Goal: Task Accomplishment & Management: Manage account settings

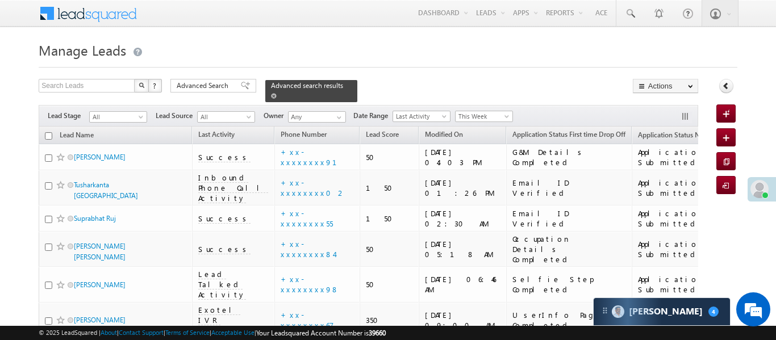
click at [277, 93] on span at bounding box center [274, 96] width 6 height 6
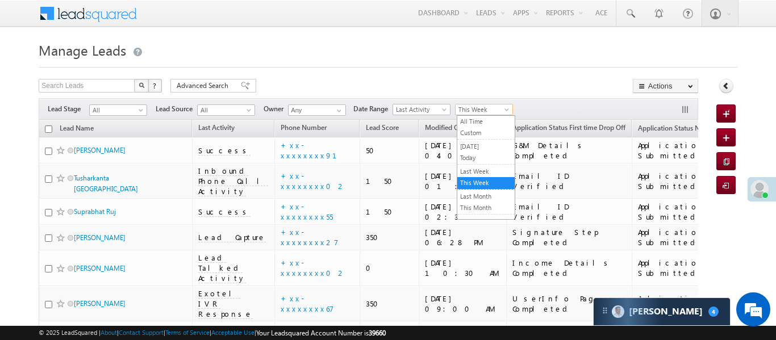
click at [479, 109] on span "This Week" at bounding box center [483, 110] width 54 height 10
click at [483, 122] on link "All Time" at bounding box center [485, 121] width 57 height 10
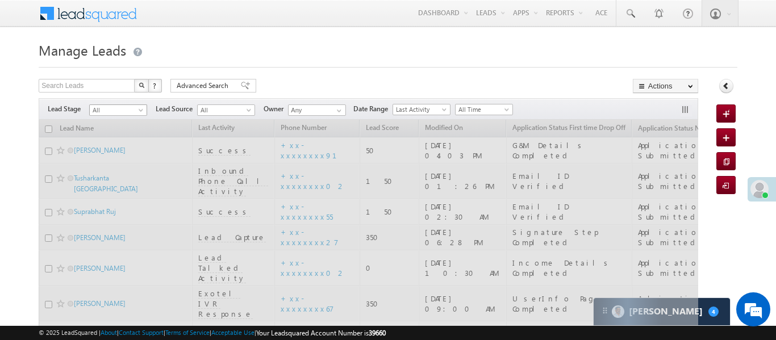
click at [112, 112] on span "All" at bounding box center [117, 110] width 54 height 10
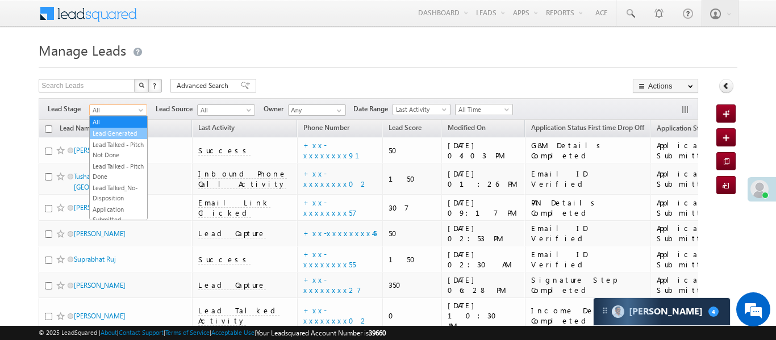
click at [127, 134] on link "Lead Generated" at bounding box center [118, 133] width 57 height 10
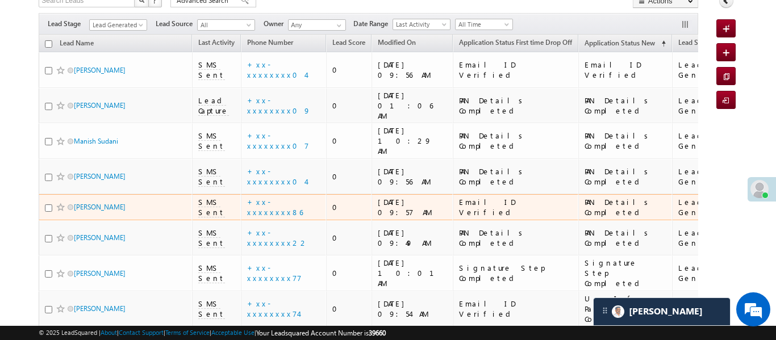
scroll to position [92, 0]
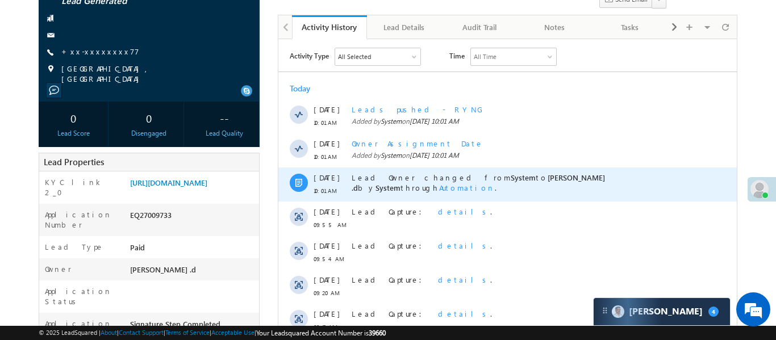
scroll to position [223, 0]
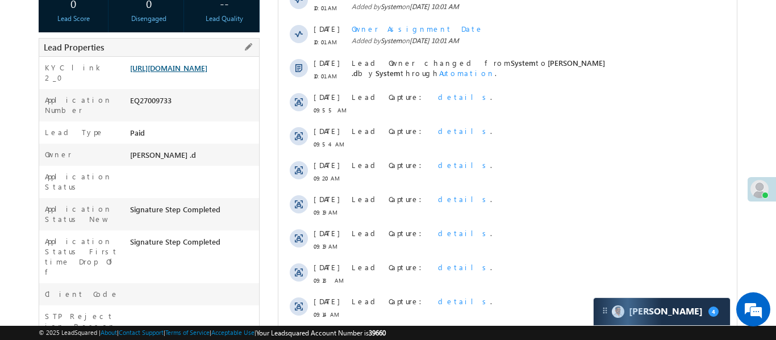
click at [207, 64] on link "https://angelbroking1-pk3em7sa.customui-test.leadsquared.com?leadId=d75d6a54-a9…" at bounding box center [168, 68] width 77 height 10
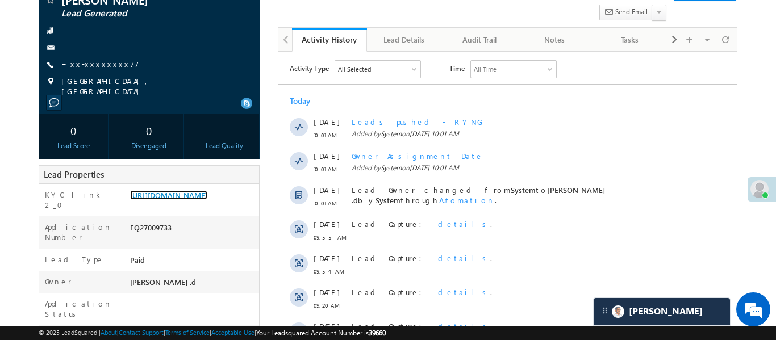
scroll to position [0, 0]
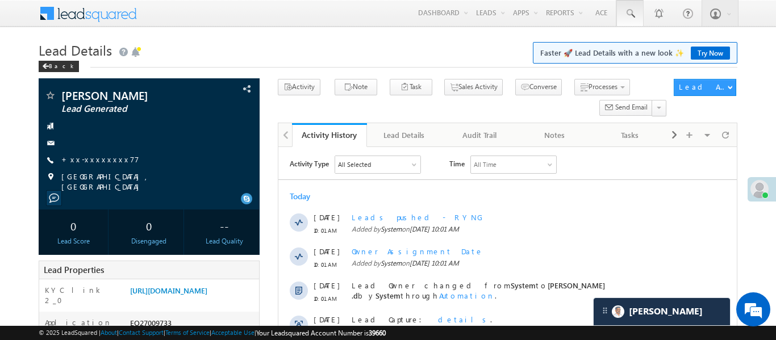
click at [640, 10] on link at bounding box center [630, 13] width 27 height 26
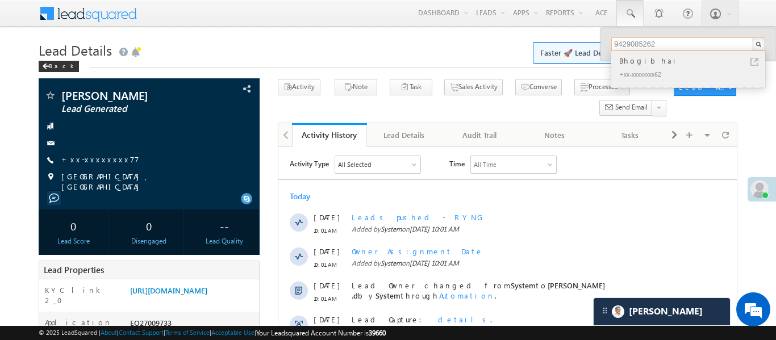
type input "9429085262"
click at [641, 60] on div "Bhogibhai" at bounding box center [693, 61] width 152 height 13
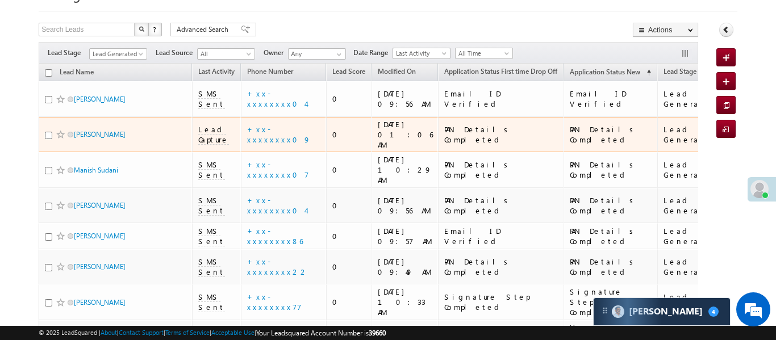
scroll to position [55, 0]
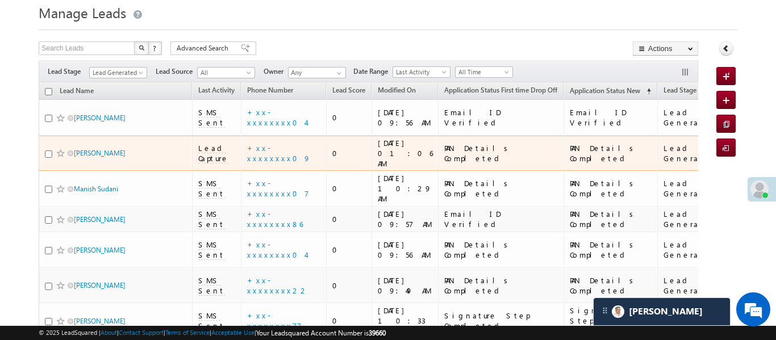
scroll to position [95, 0]
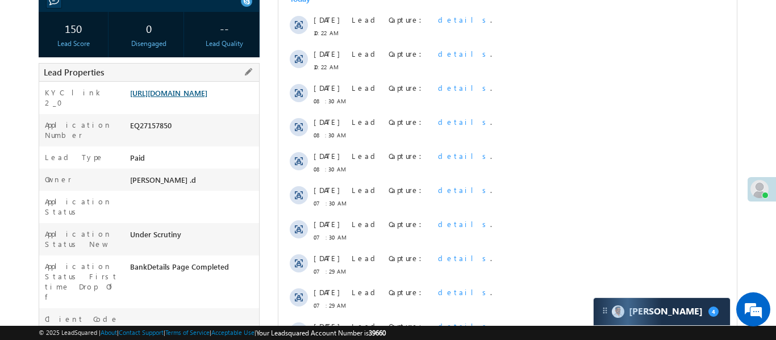
scroll to position [209, 0]
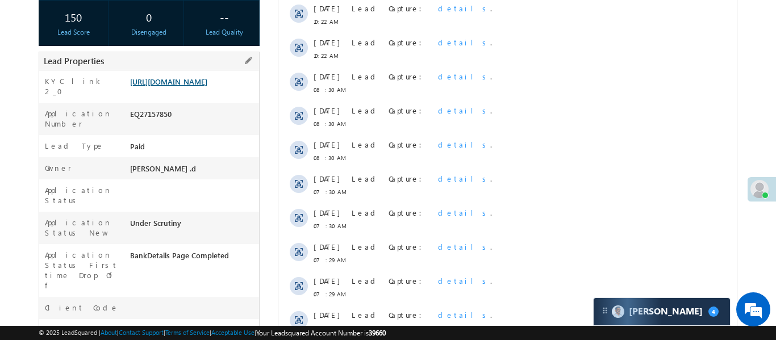
click at [207, 86] on link "[URL][DOMAIN_NAME]" at bounding box center [168, 82] width 77 height 10
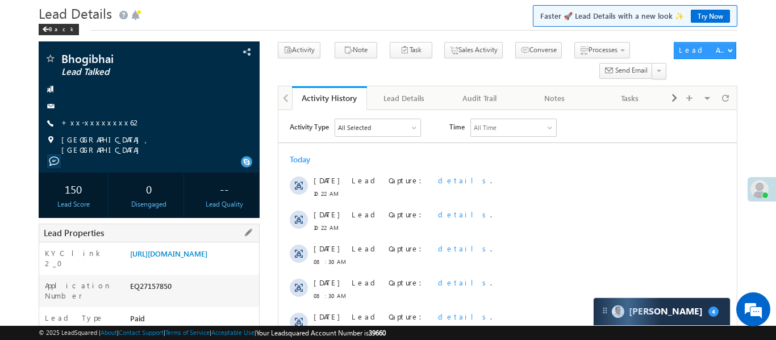
scroll to position [0, 0]
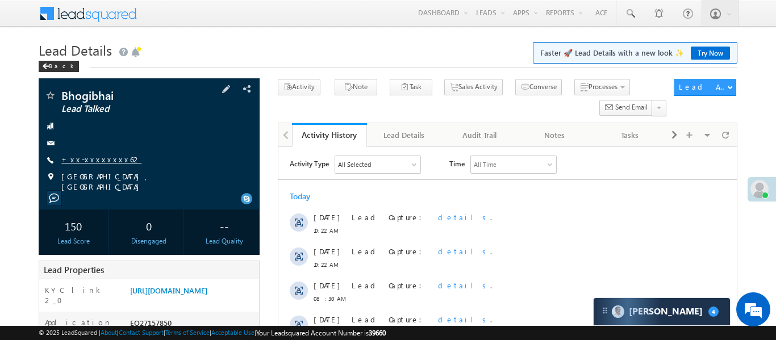
click at [99, 157] on link "+xx-xxxxxxxx62" at bounding box center [101, 160] width 80 height 10
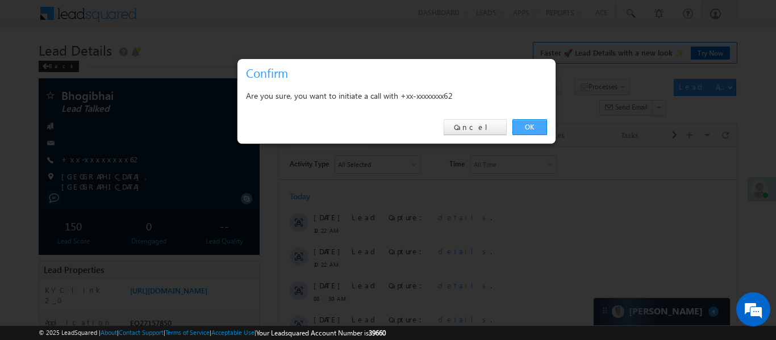
click at [532, 130] on link "OK" at bounding box center [530, 127] width 35 height 16
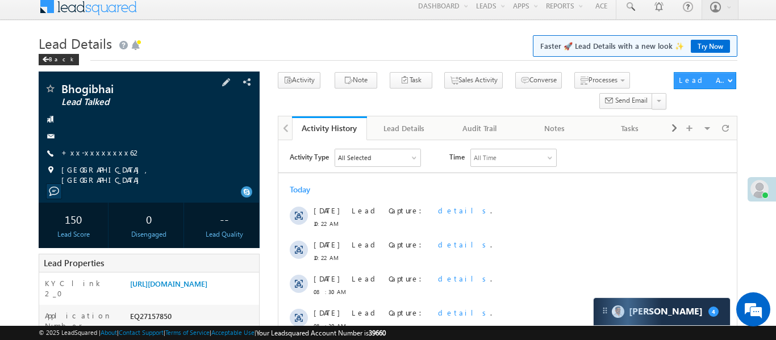
scroll to position [11, 0]
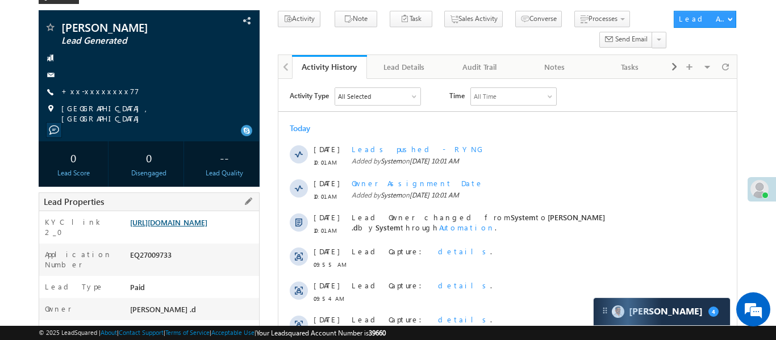
scroll to position [150, 0]
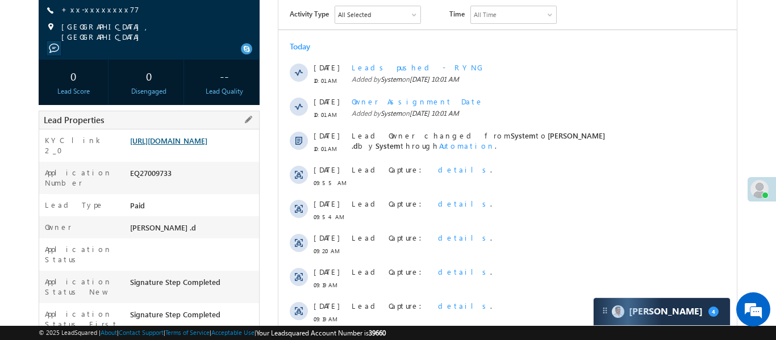
click at [207, 136] on link "[URL][DOMAIN_NAME]" at bounding box center [168, 141] width 77 height 10
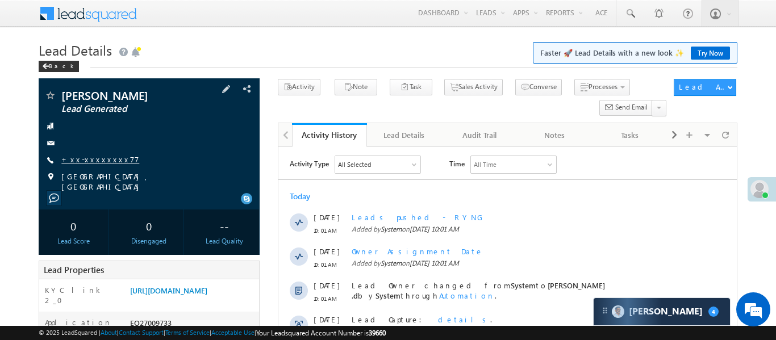
click at [86, 157] on link "+xx-xxxxxxxx77" at bounding box center [100, 160] width 78 height 10
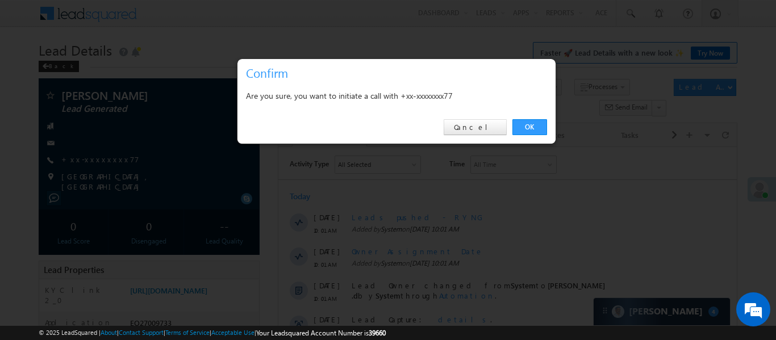
click at [524, 119] on div "OK Cancel" at bounding box center [397, 127] width 318 height 32
click at [524, 128] on link "OK" at bounding box center [530, 127] width 35 height 16
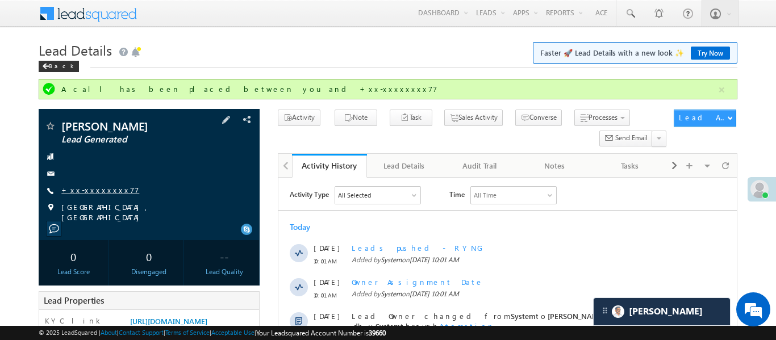
click at [90, 194] on link "+xx-xxxxxxxx77" at bounding box center [100, 190] width 78 height 10
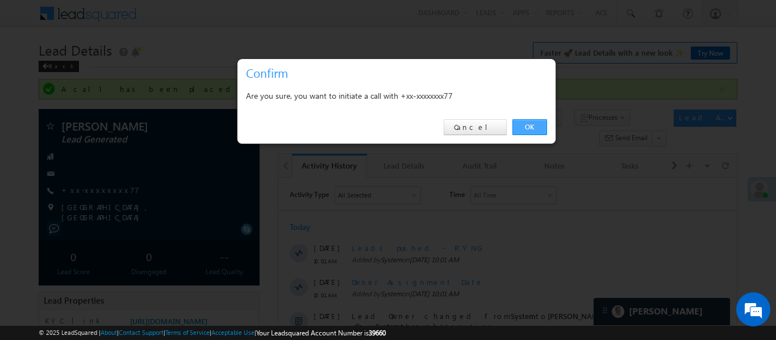
click at [534, 127] on link "OK" at bounding box center [530, 127] width 35 height 16
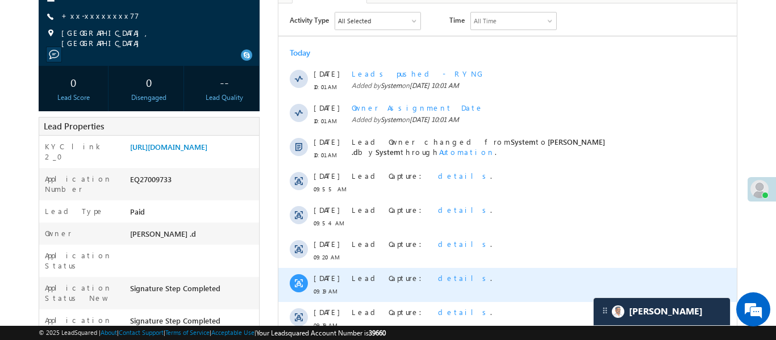
scroll to position [194, 0]
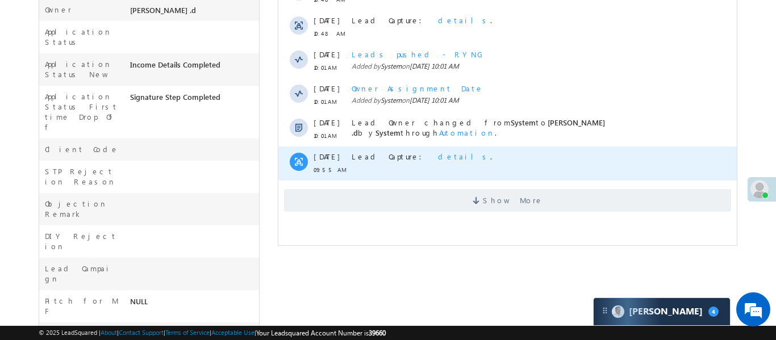
scroll to position [369, 0]
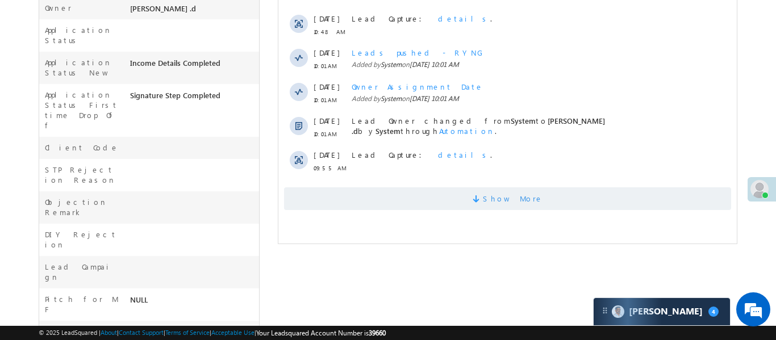
click at [526, 206] on span "Show More" at bounding box center [512, 199] width 60 height 23
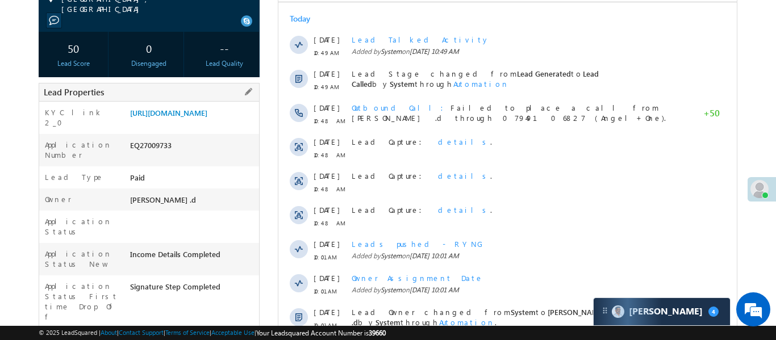
scroll to position [123, 0]
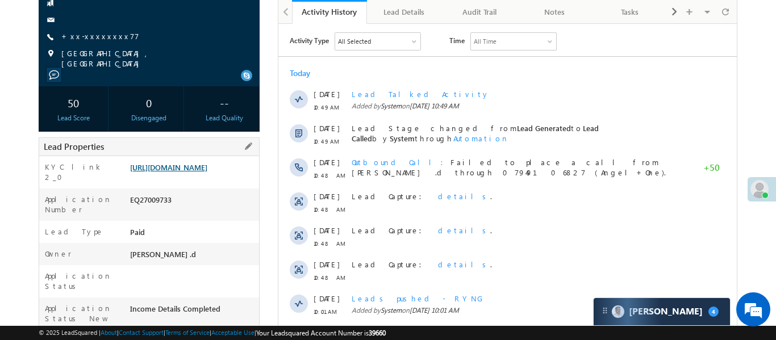
click at [202, 172] on link "[URL][DOMAIN_NAME]" at bounding box center [168, 168] width 77 height 10
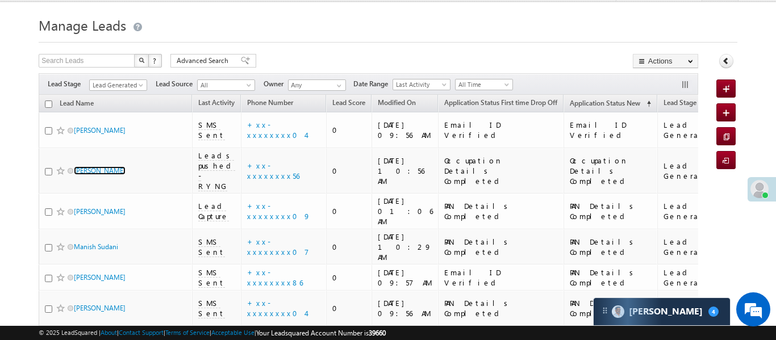
scroll to position [24, 0]
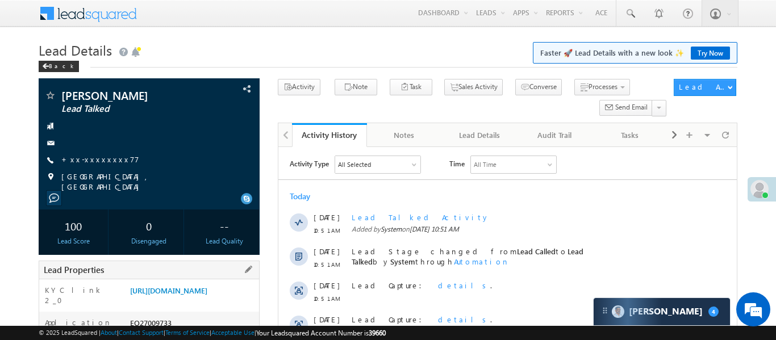
drag, startPoint x: 135, startPoint y: 195, endPoint x: 41, endPoint y: 286, distance: 130.6
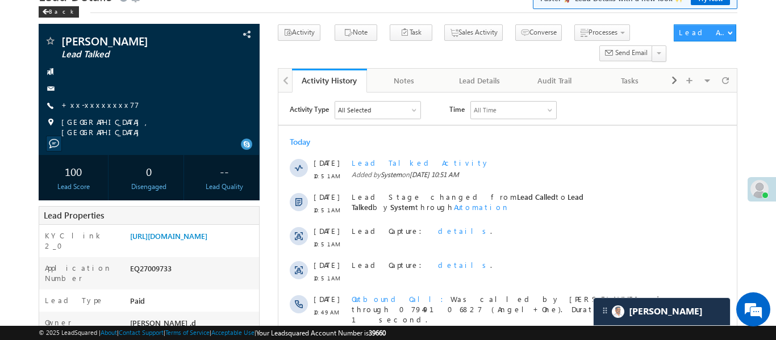
scroll to position [52, 0]
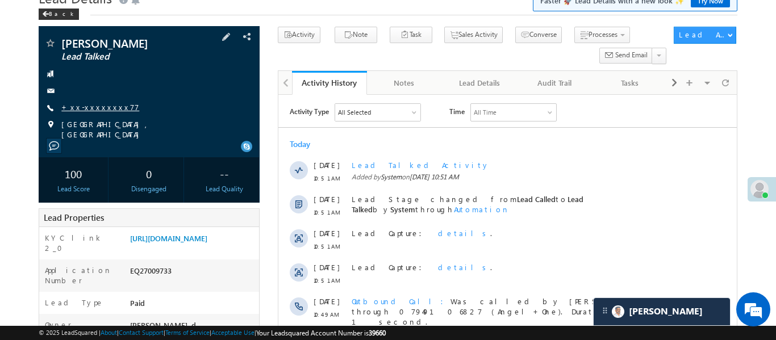
click at [109, 108] on link "+xx-xxxxxxxx77" at bounding box center [100, 107] width 78 height 10
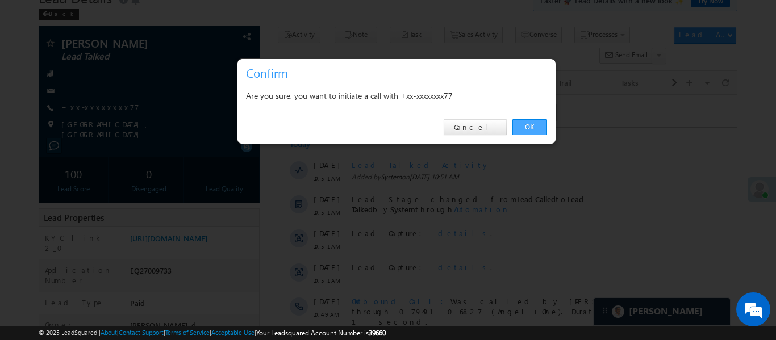
click at [534, 126] on link "OK" at bounding box center [530, 127] width 35 height 16
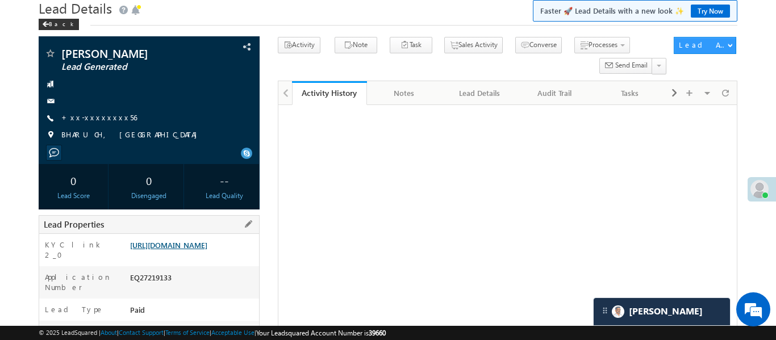
scroll to position [126, 0]
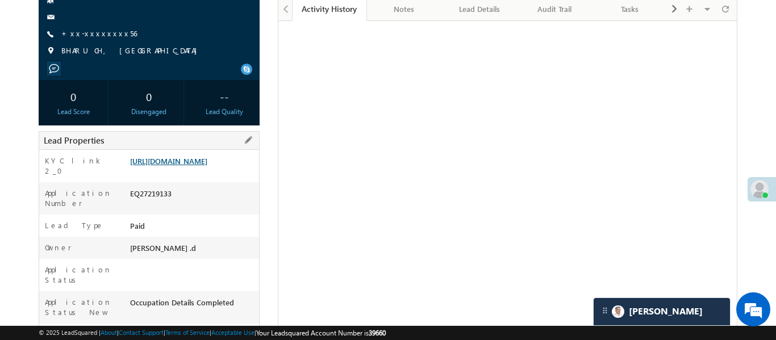
click at [182, 166] on link "[URL][DOMAIN_NAME]" at bounding box center [168, 161] width 77 height 10
click at [85, 24] on div "[PERSON_NAME] Lead Generated +xx-xxxxxxxx56 [GEOGRAPHIC_DATA], [GEOGRAPHIC_DATA]" at bounding box center [149, 13] width 210 height 99
click at [93, 32] on link "+xx-xxxxxxxx56" at bounding box center [99, 33] width 76 height 10
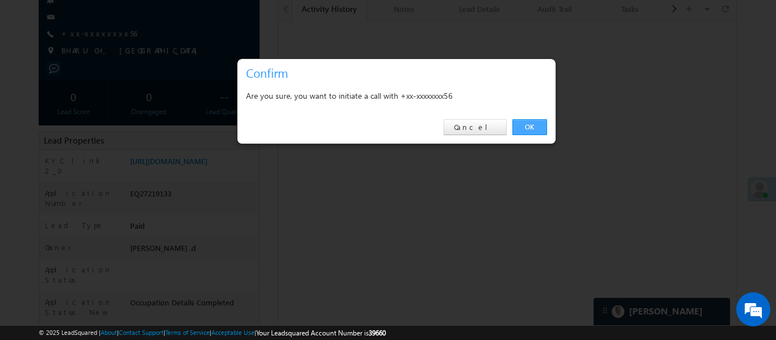
click at [520, 129] on link "OK" at bounding box center [530, 127] width 35 height 16
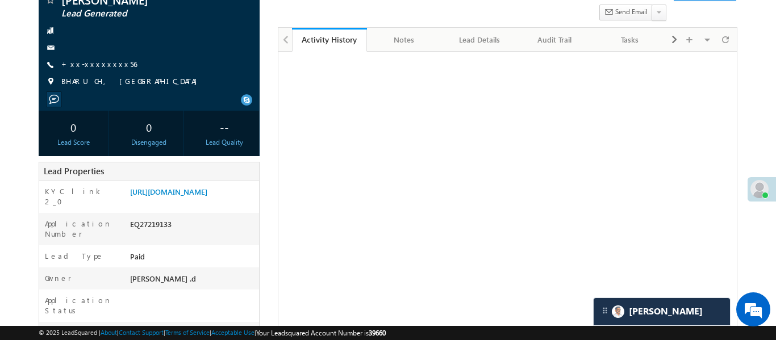
scroll to position [157, 0]
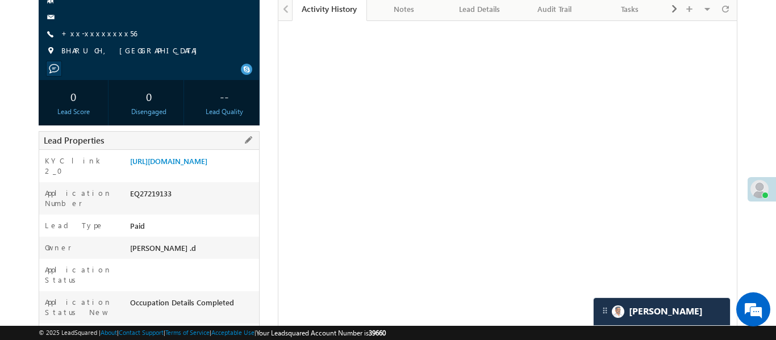
click at [152, 202] on div "Application Number EQ27219133" at bounding box center [149, 198] width 220 height 32
click at [152, 204] on div "EQ27219133" at bounding box center [193, 196] width 132 height 16
copy div "EQ27219133"
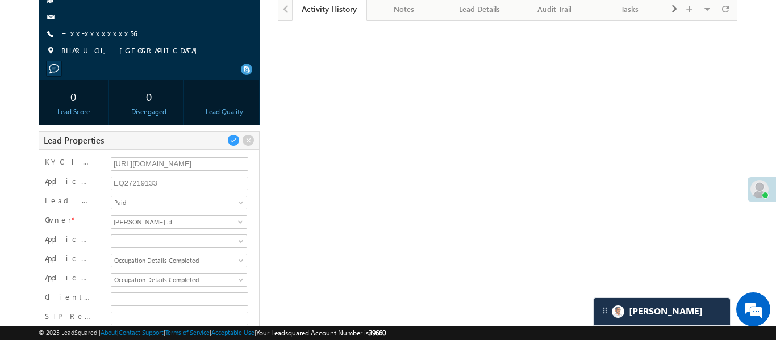
click at [102, 38] on span "+xx-xxxxxxxx56" at bounding box center [99, 33] width 76 height 11
click at [103, 32] on link "+xx-xxxxxxxx56" at bounding box center [99, 33] width 76 height 10
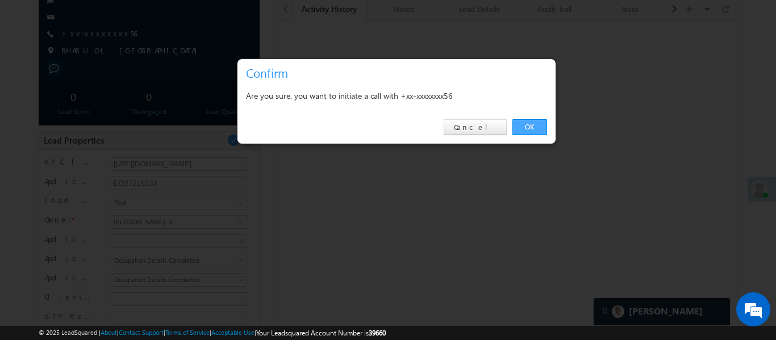
click at [536, 130] on link "OK" at bounding box center [530, 127] width 35 height 16
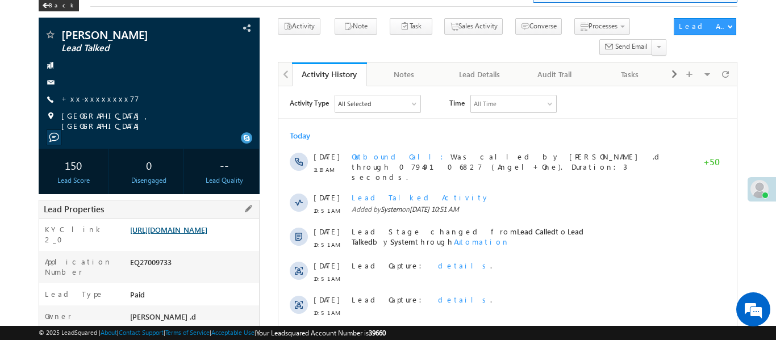
scroll to position [70, 0]
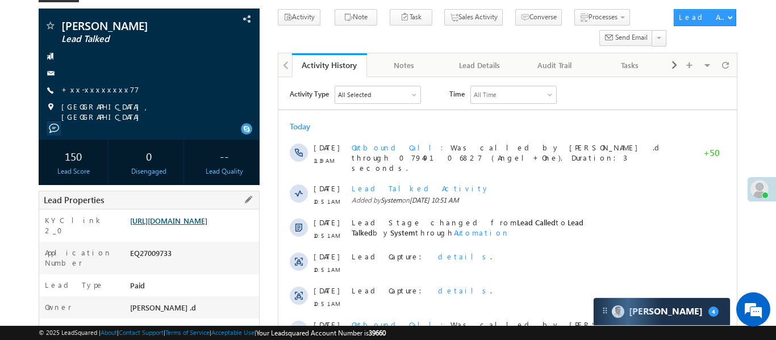
click at [207, 223] on link "[URL][DOMAIN_NAME]" at bounding box center [168, 221] width 77 height 10
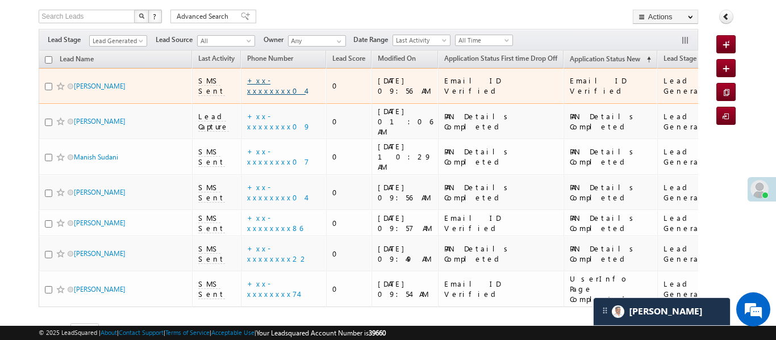
click at [266, 81] on link "+xx-xxxxxxxx04" at bounding box center [276, 86] width 59 height 20
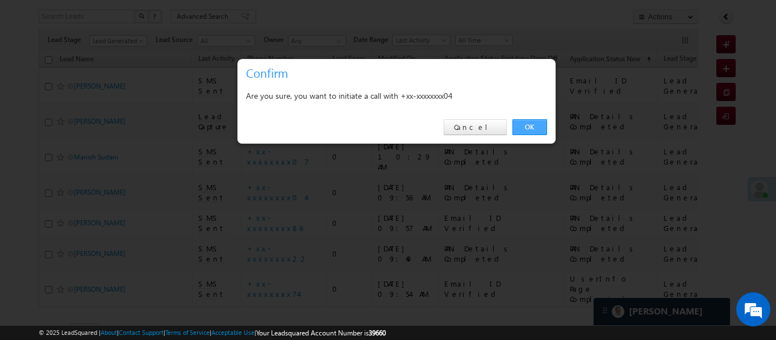
click at [536, 127] on link "OK" at bounding box center [530, 127] width 35 height 16
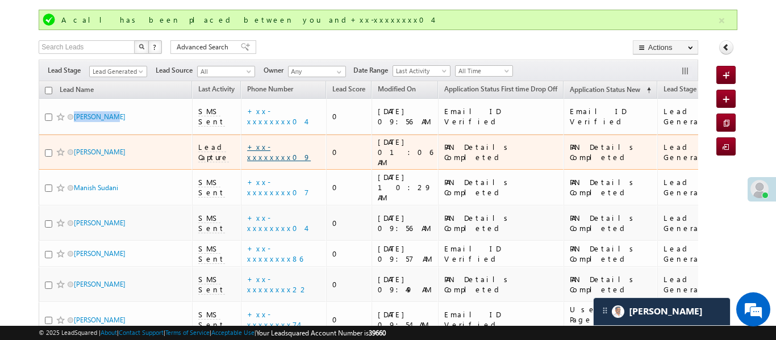
click at [290, 142] on link "+xx-xxxxxxxx09" at bounding box center [279, 152] width 64 height 20
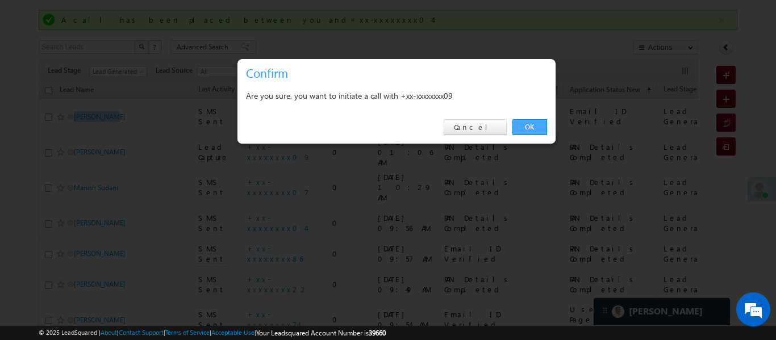
click at [532, 132] on link "OK" at bounding box center [530, 127] width 35 height 16
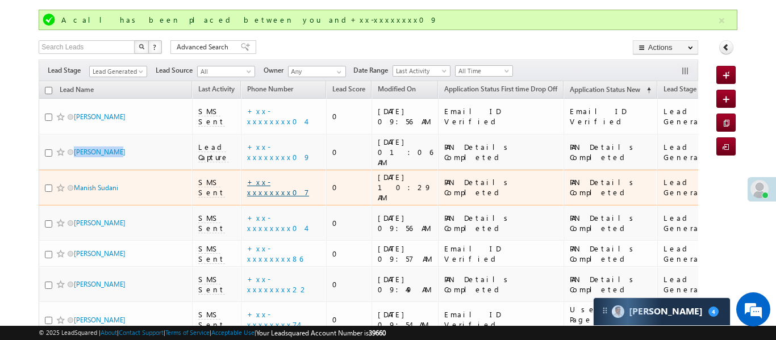
click at [283, 177] on link "+xx-xxxxxxxx07" at bounding box center [278, 187] width 62 height 20
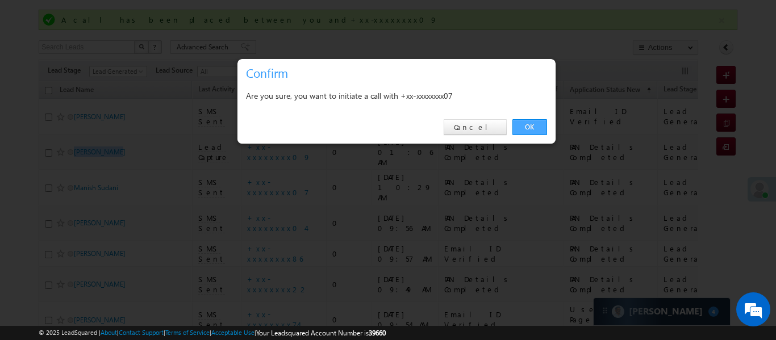
click at [530, 122] on link "OK" at bounding box center [530, 127] width 35 height 16
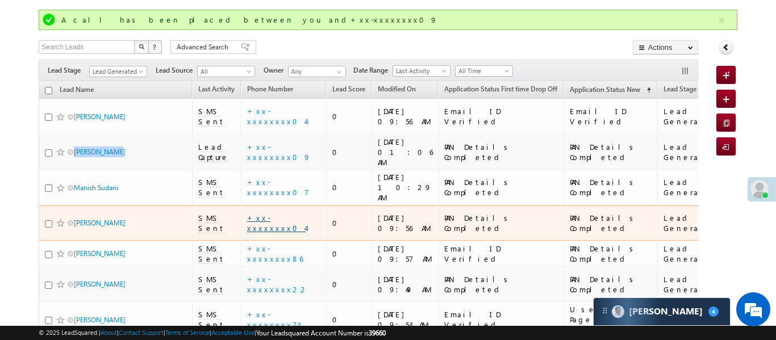
click at [275, 213] on link "+xx-xxxxxxxx04" at bounding box center [276, 223] width 59 height 20
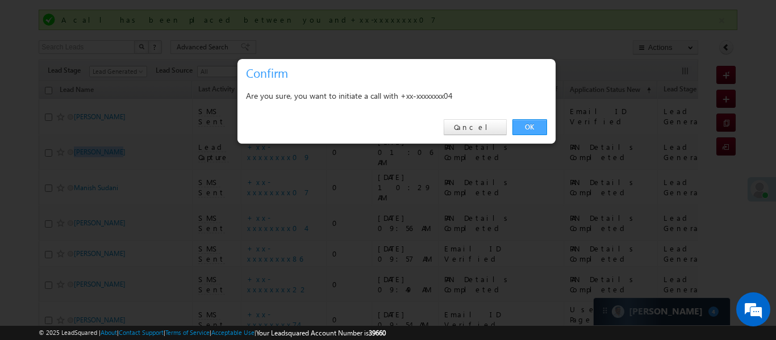
click at [532, 125] on link "OK" at bounding box center [530, 127] width 35 height 16
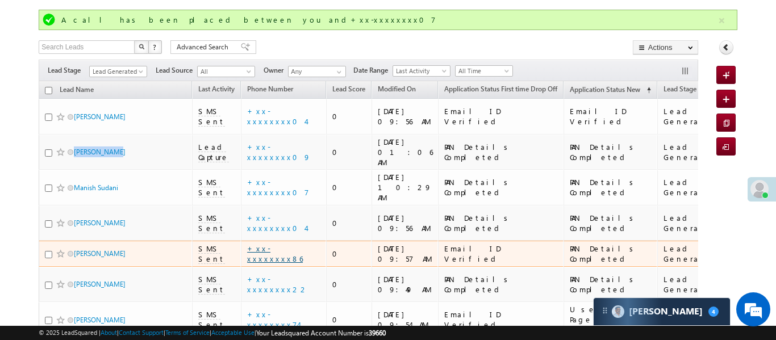
click at [284, 244] on link "+xx-xxxxxxxx86" at bounding box center [275, 254] width 56 height 20
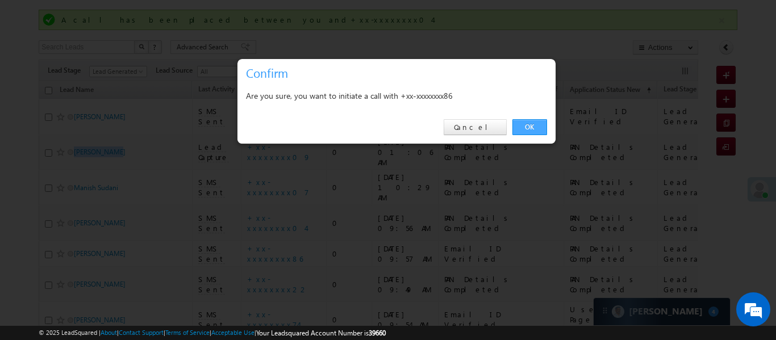
click at [527, 124] on link "OK" at bounding box center [530, 127] width 35 height 16
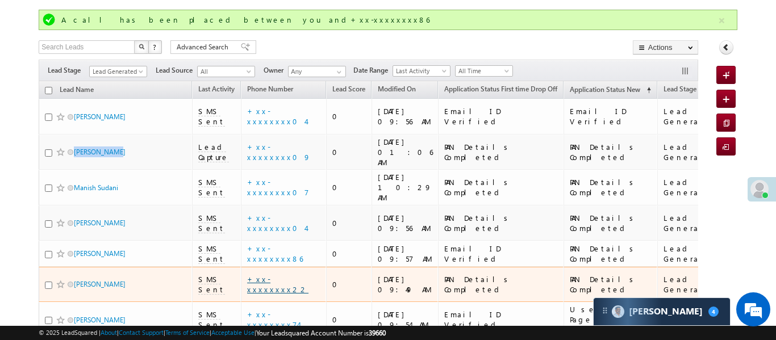
click at [282, 274] on link "+xx-xxxxxxxx22" at bounding box center [277, 284] width 61 height 20
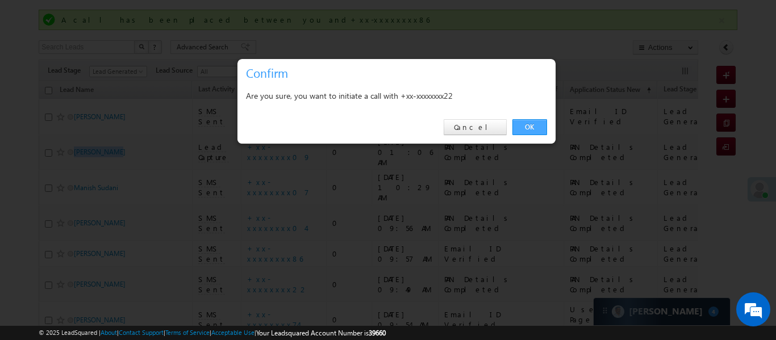
click at [531, 130] on link "OK" at bounding box center [530, 127] width 35 height 16
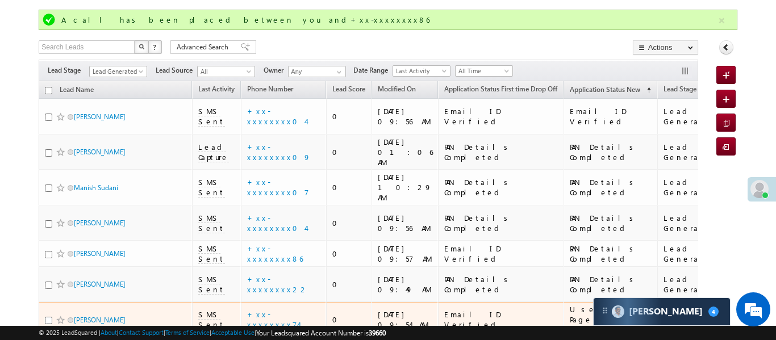
click at [288, 302] on td "+xx-xxxxxxxx74" at bounding box center [283, 320] width 85 height 36
click at [285, 310] on link "+xx-xxxxxxxx74" at bounding box center [272, 320] width 51 height 20
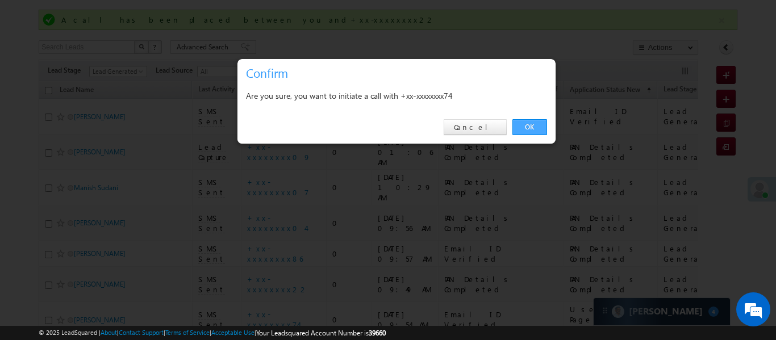
click at [532, 130] on link "OK" at bounding box center [530, 127] width 35 height 16
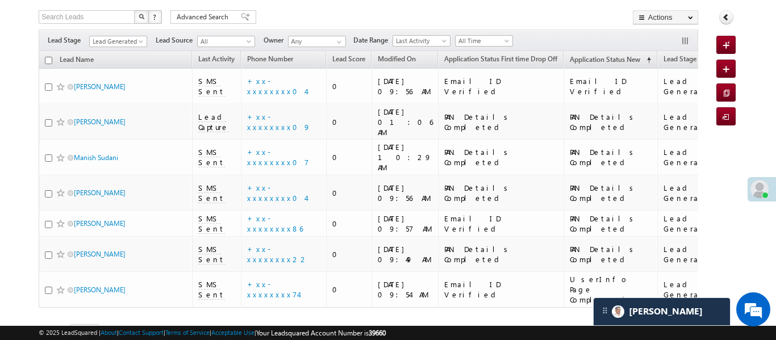
scroll to position [100, 0]
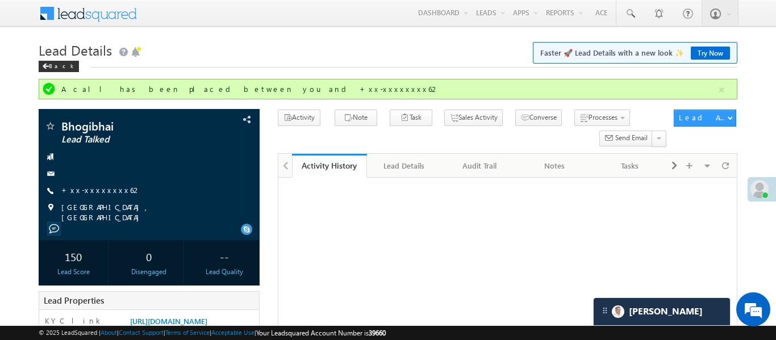
click at [90, 185] on link "+xx-xxxxxxxx62" at bounding box center [101, 190] width 80 height 10
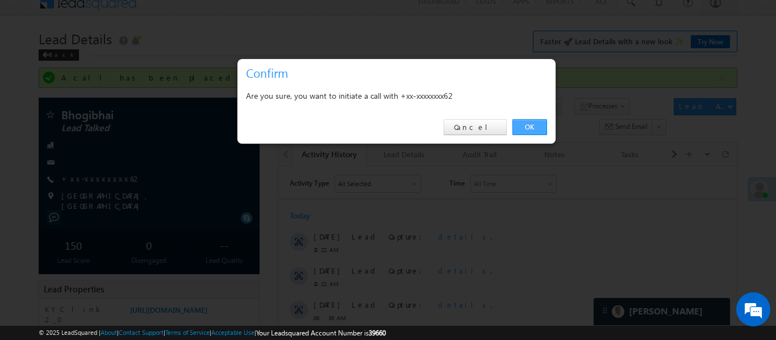
click at [526, 124] on link "OK" at bounding box center [530, 127] width 35 height 16
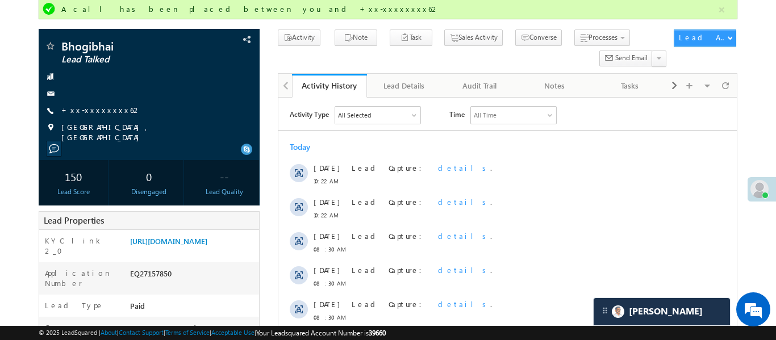
scroll to position [138, 0]
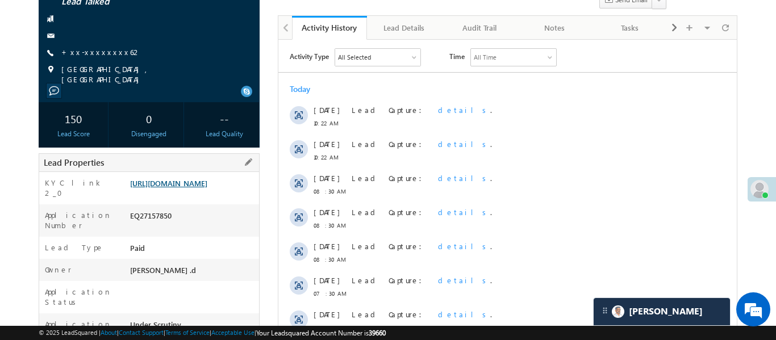
click at [188, 188] on link "https://angelbroking1-pk3em7sa.customui-test.leadsquared.com?leadId=1d88f539-59…" at bounding box center [168, 183] width 77 height 10
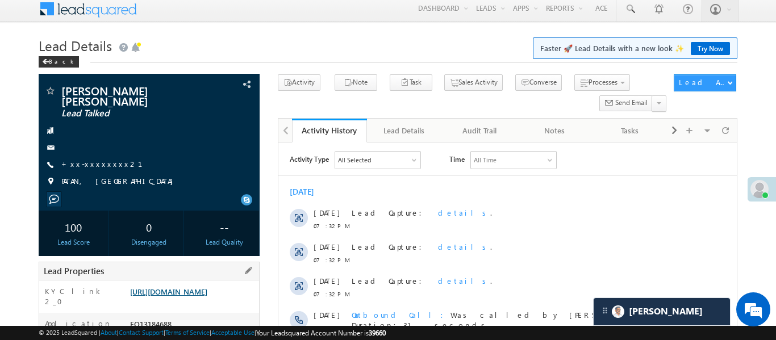
scroll to position [208, 0]
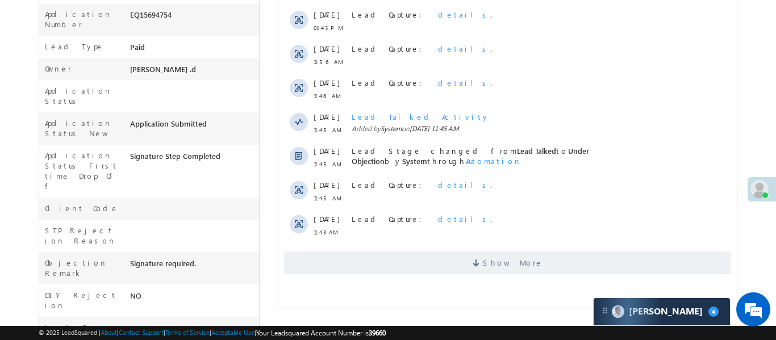
scroll to position [237, 0]
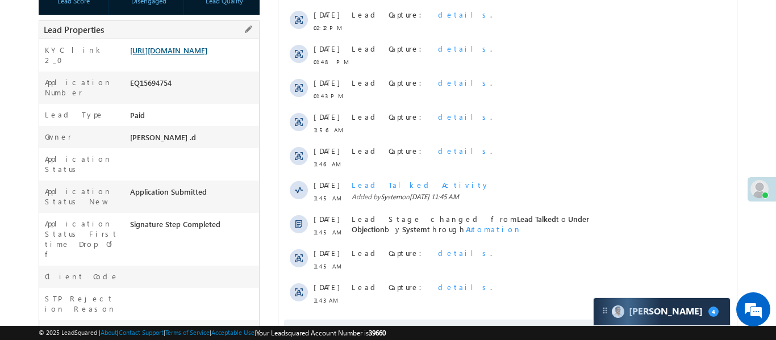
click at [207, 55] on link "[URL][DOMAIN_NAME]" at bounding box center [168, 50] width 77 height 10
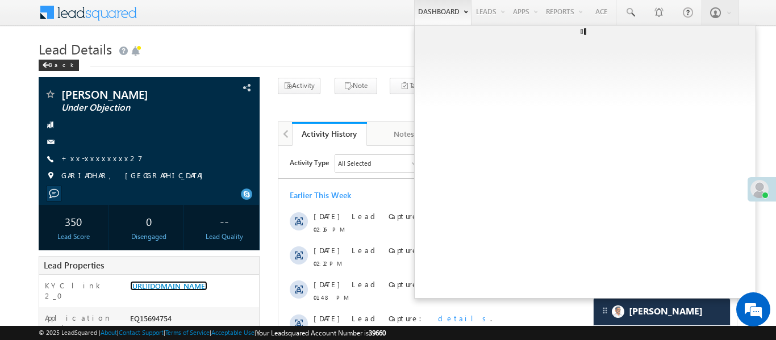
scroll to position [0, 0]
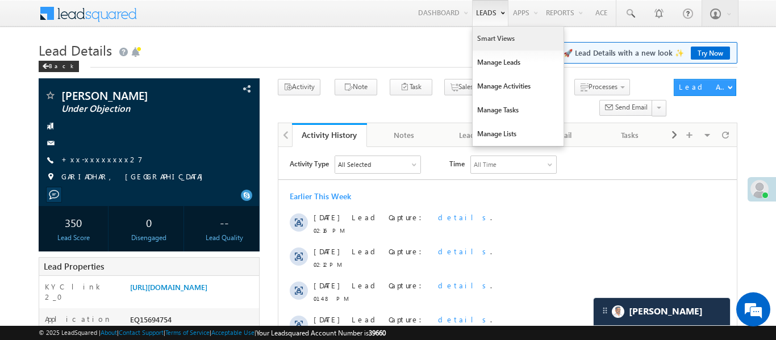
click at [494, 44] on link "Smart Views" at bounding box center [518, 39] width 91 height 24
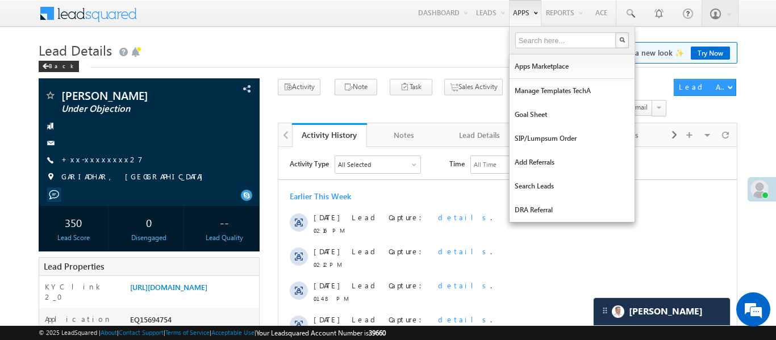
drag, startPoint x: 494, startPoint y: 44, endPoint x: 523, endPoint y: 10, distance: 44.7
click at [0, 0] on link "Smart Views" at bounding box center [0, 0] width 0 height 0
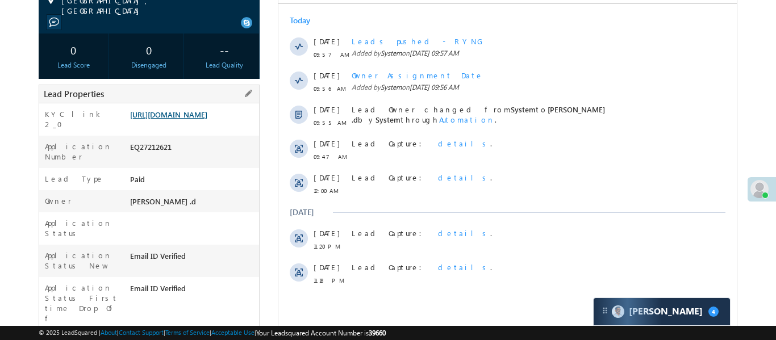
click at [187, 119] on link "https://angelbroking1-pk3em7sa.customui-test.leadsquared.com?leadId=549bfa27-69…" at bounding box center [168, 115] width 77 height 10
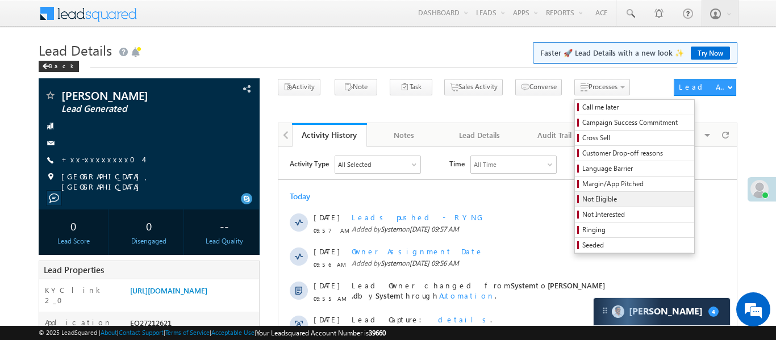
click at [582, 203] on span "Not Eligible" at bounding box center [636, 199] width 108 height 10
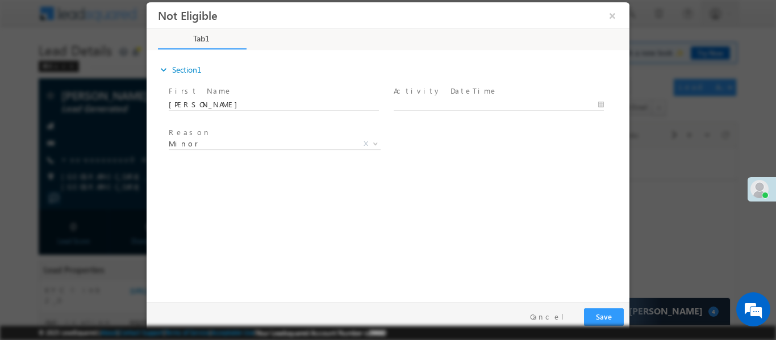
click at [527, 94] on span "Activity DateTime *" at bounding box center [499, 91] width 210 height 13
click at [524, 106] on input "text" at bounding box center [499, 104] width 210 height 11
type input "15/08/25 11:25 AM"
click at [606, 316] on button "Save" at bounding box center [604, 317] width 40 height 18
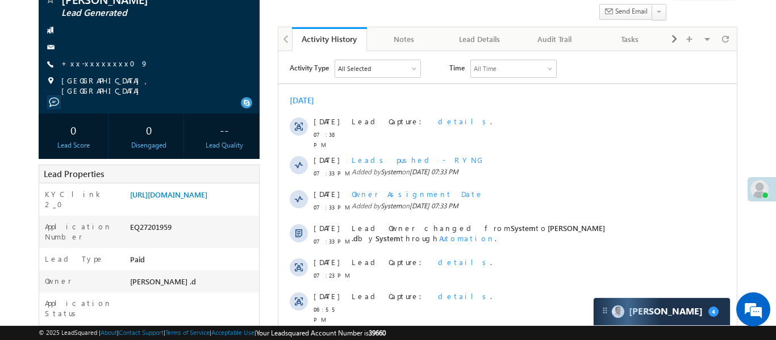
scroll to position [207, 0]
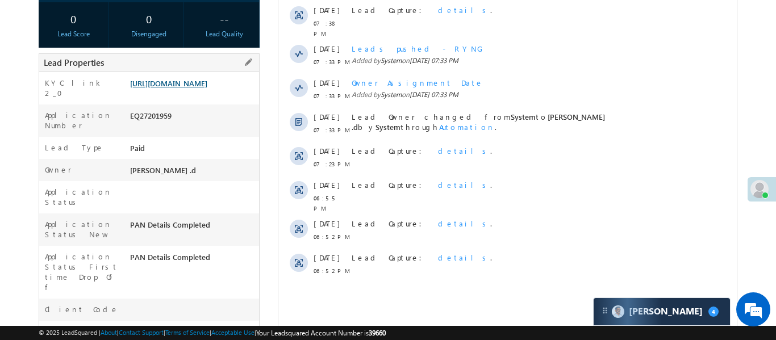
click at [199, 78] on link "[URL][DOMAIN_NAME]" at bounding box center [168, 83] width 77 height 10
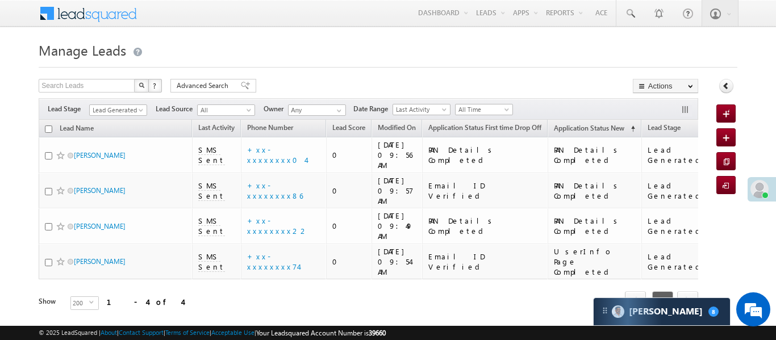
scroll to position [10, 0]
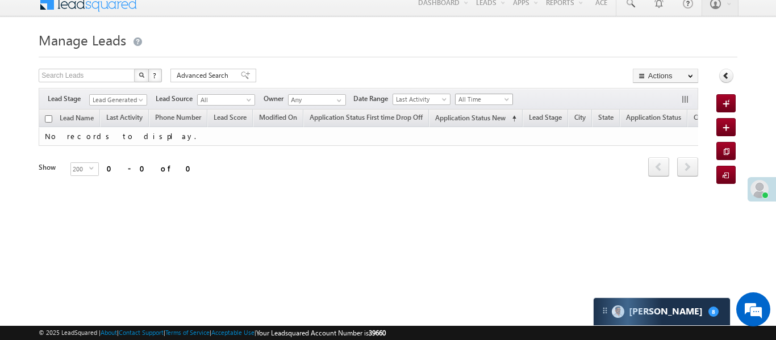
click at [484, 99] on span "All Time" at bounding box center [483, 99] width 54 height 10
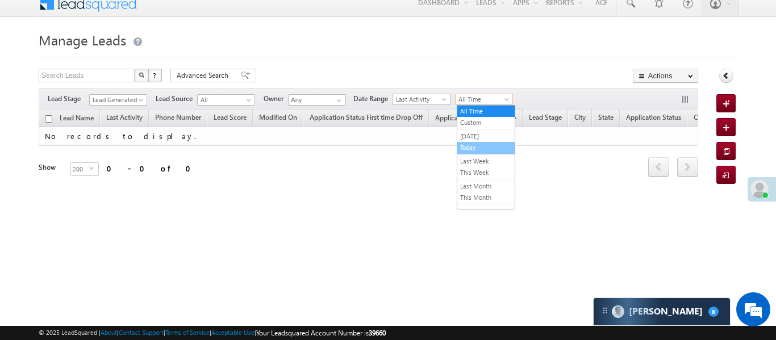
click at [477, 147] on link "Today" at bounding box center [485, 148] width 57 height 10
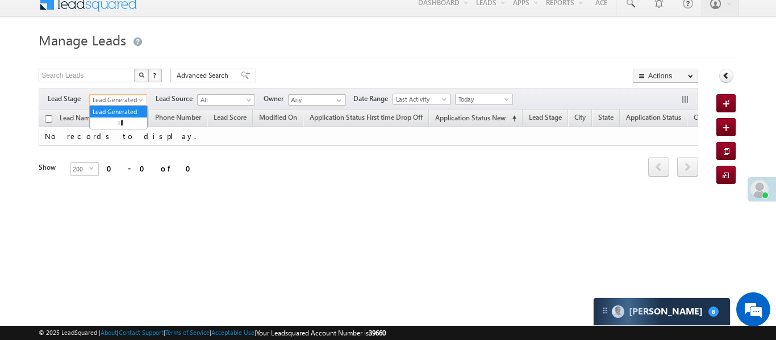
click at [131, 98] on span "Lead Generated" at bounding box center [117, 100] width 54 height 10
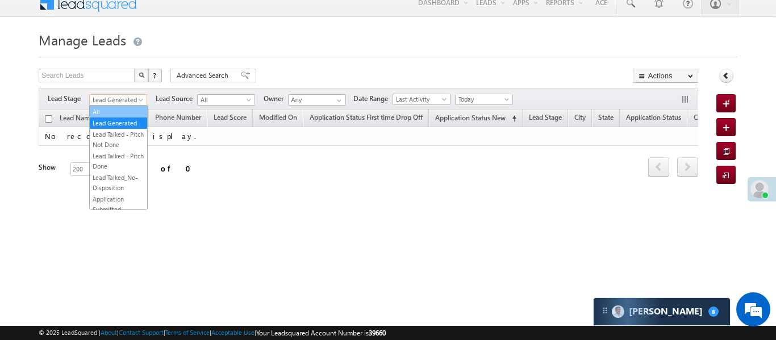
click at [127, 107] on link "All" at bounding box center [118, 112] width 57 height 10
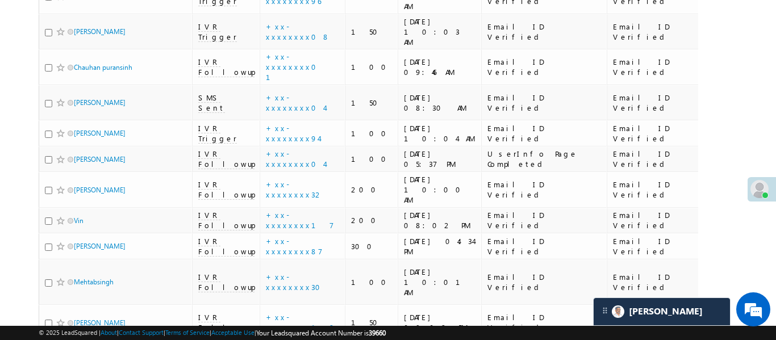
scroll to position [1963, 0]
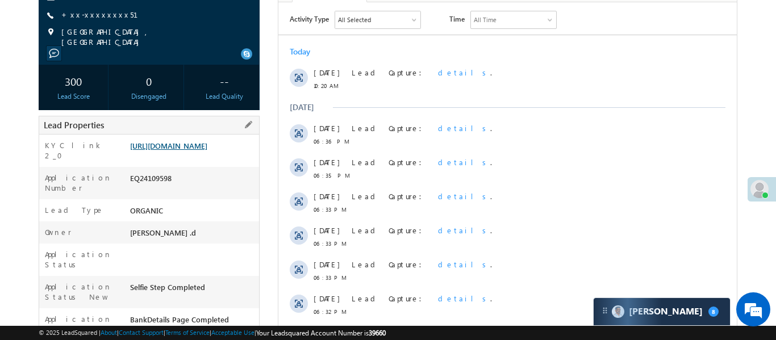
click at [207, 150] on link "[URL][DOMAIN_NAME]" at bounding box center [168, 146] width 77 height 10
